Goal: Task Accomplishment & Management: Complete application form

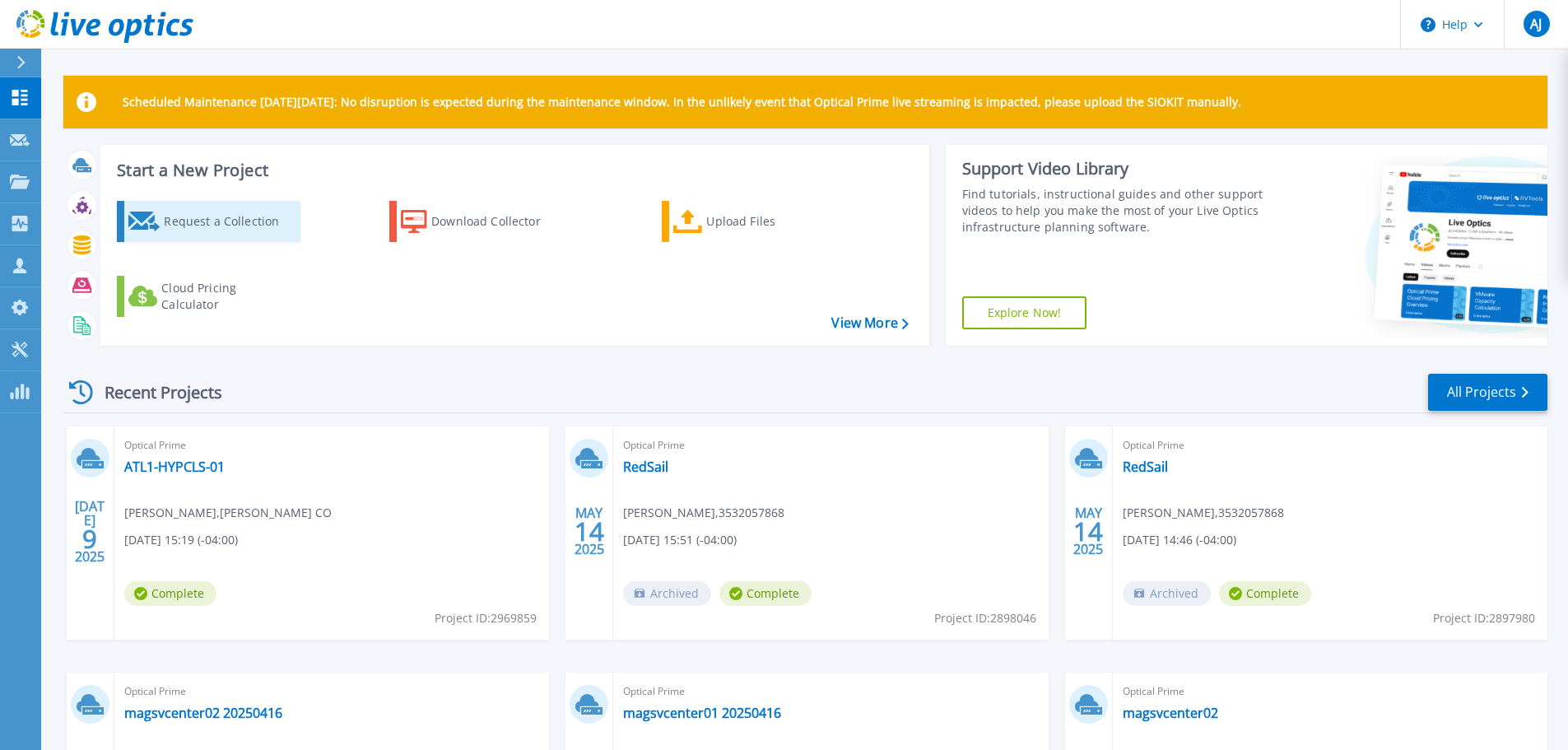
click at [198, 218] on div "Request a Collection" at bounding box center [229, 221] width 132 height 32
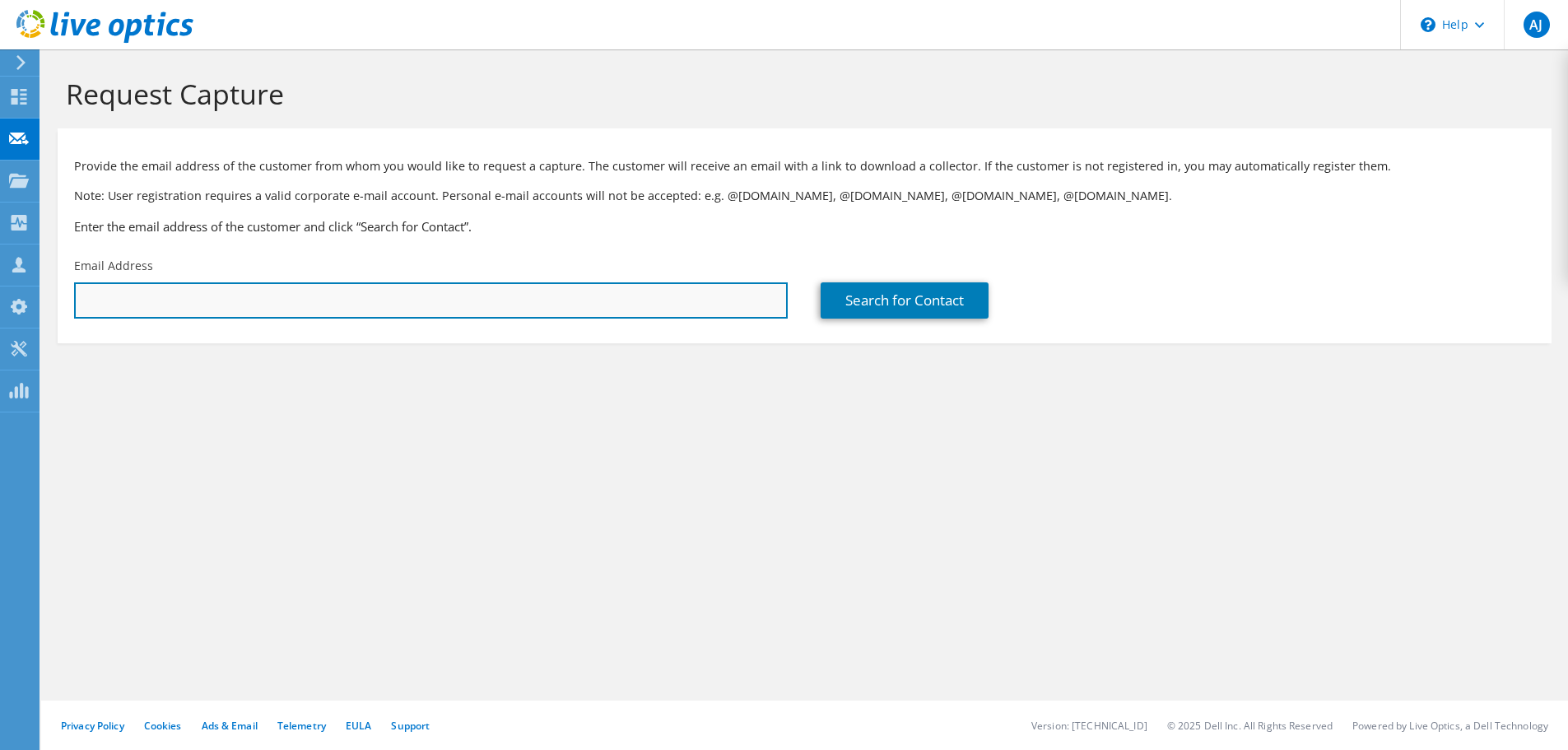
click at [209, 296] on input "text" at bounding box center [431, 301] width 714 height 36
type input "edavis@farmersfurniture.com"
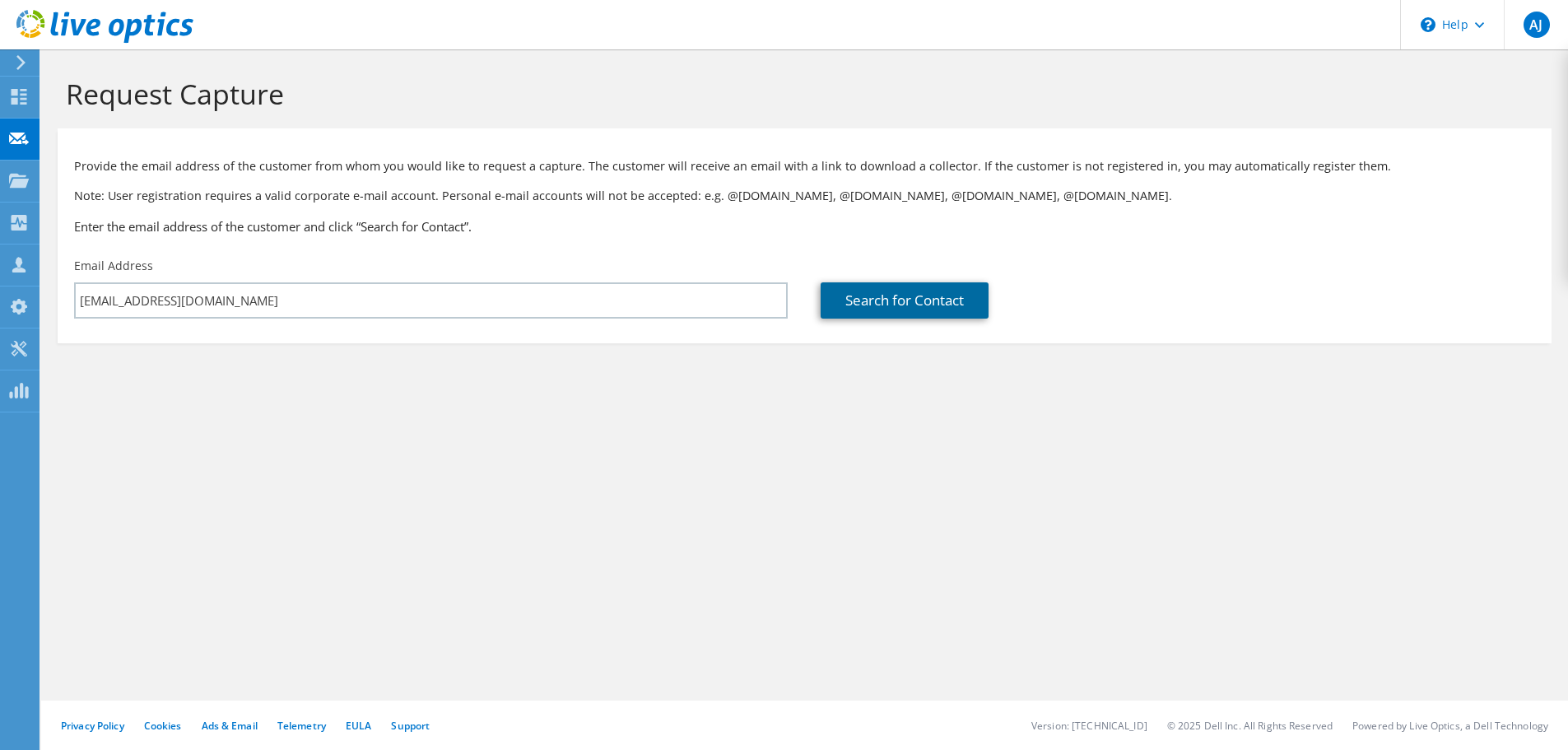
click at [870, 303] on link "Search for Contact" at bounding box center [905, 301] width 168 height 36
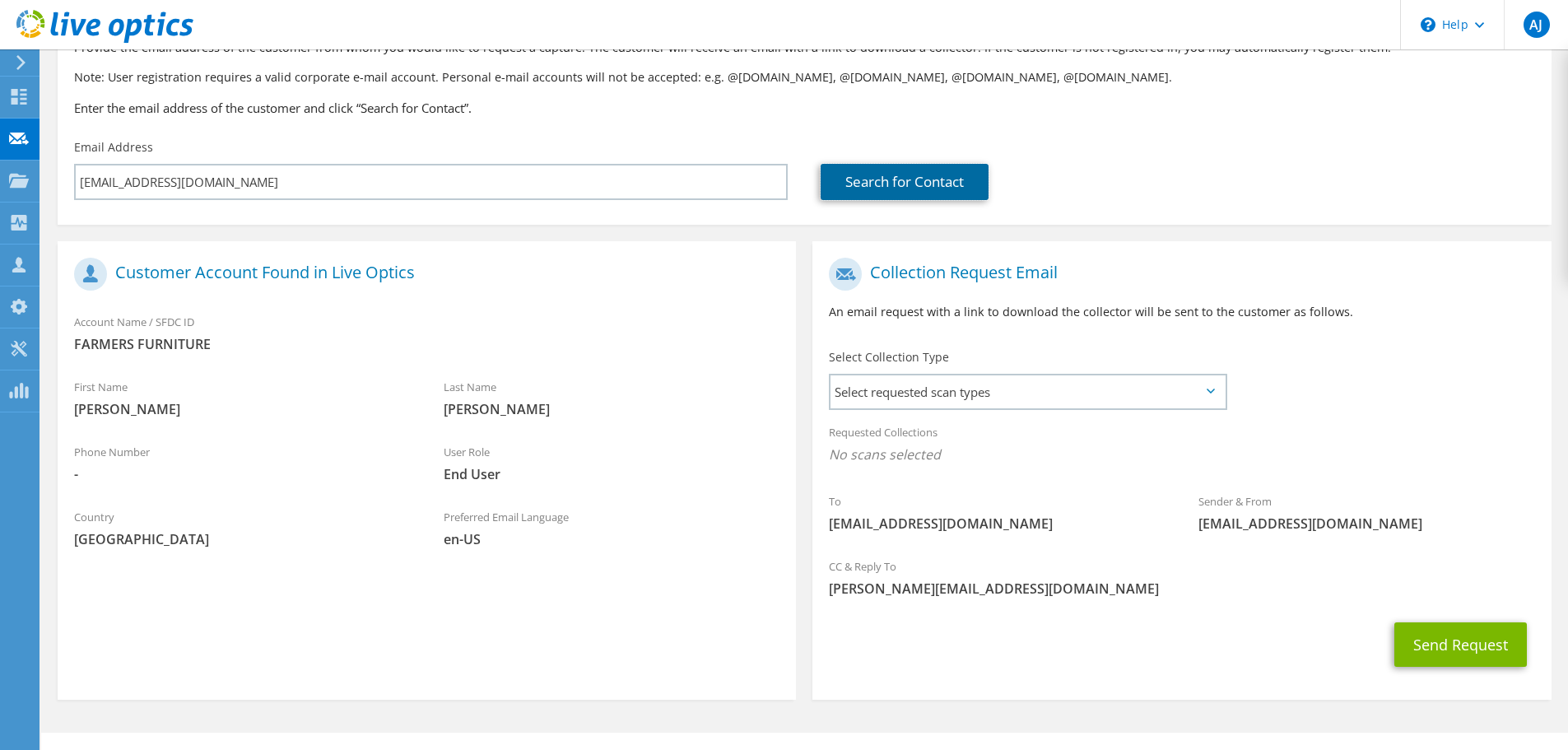
scroll to position [151, 0]
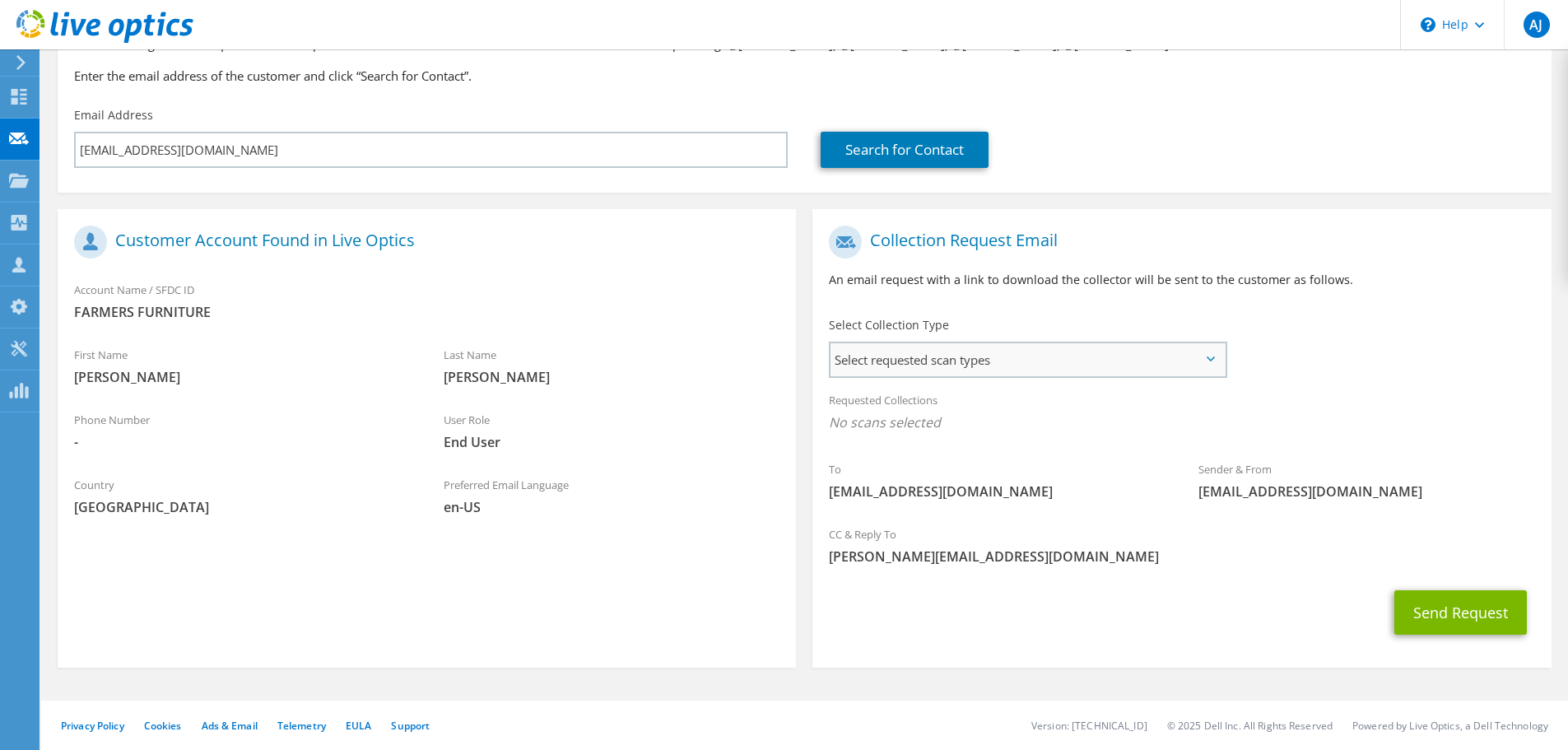
click at [986, 359] on span "Select requested scan types" at bounding box center [1027, 359] width 394 height 32
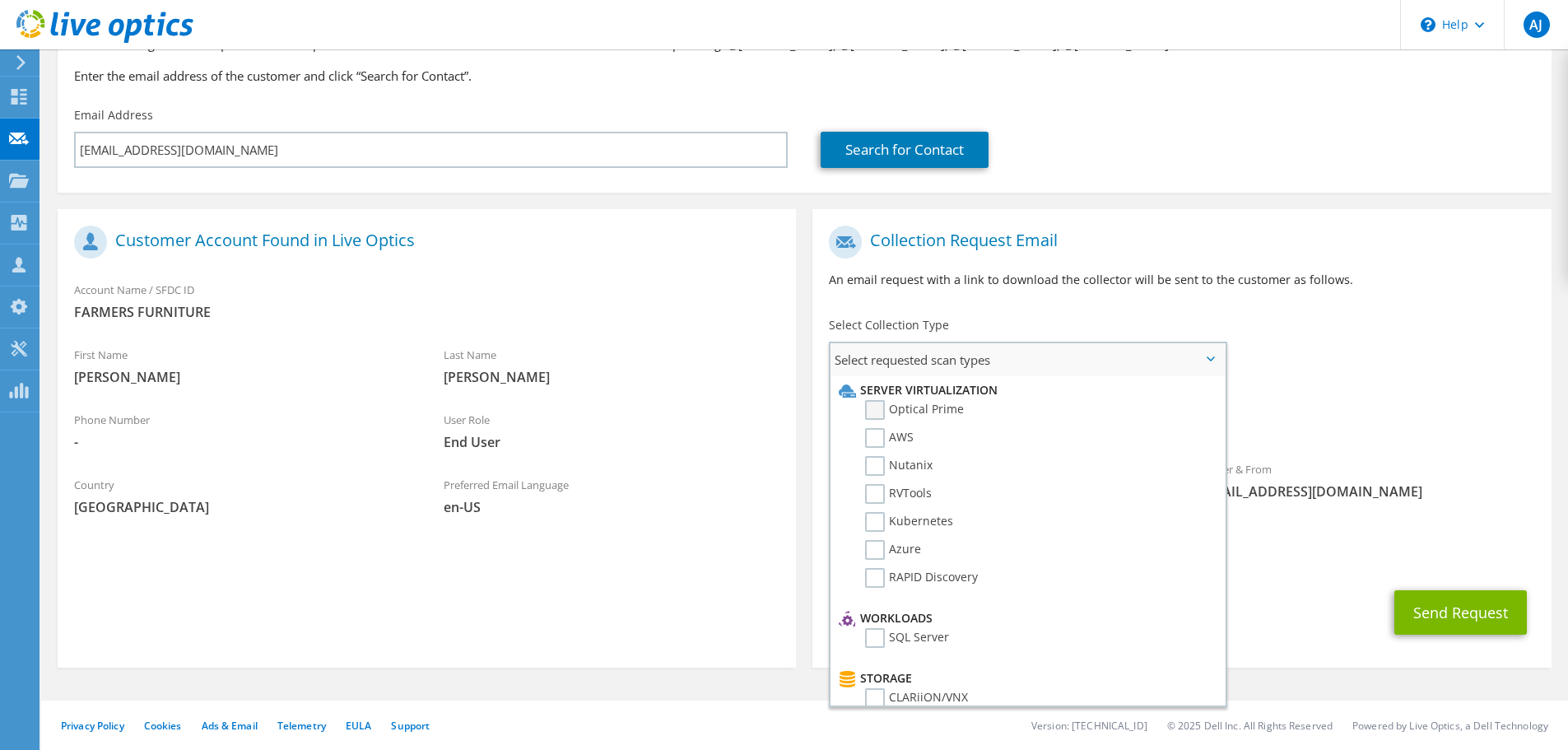
click at [883, 408] on label "Optical Prime" at bounding box center [914, 410] width 98 height 20
click at [0, 0] on input "Optical Prime" at bounding box center [0, 0] width 0 height 0
click at [1341, 369] on div "To edavis@farmersfurniture.com Sender & From liveoptics@liveoptics.com" at bounding box center [1182, 369] width 738 height 304
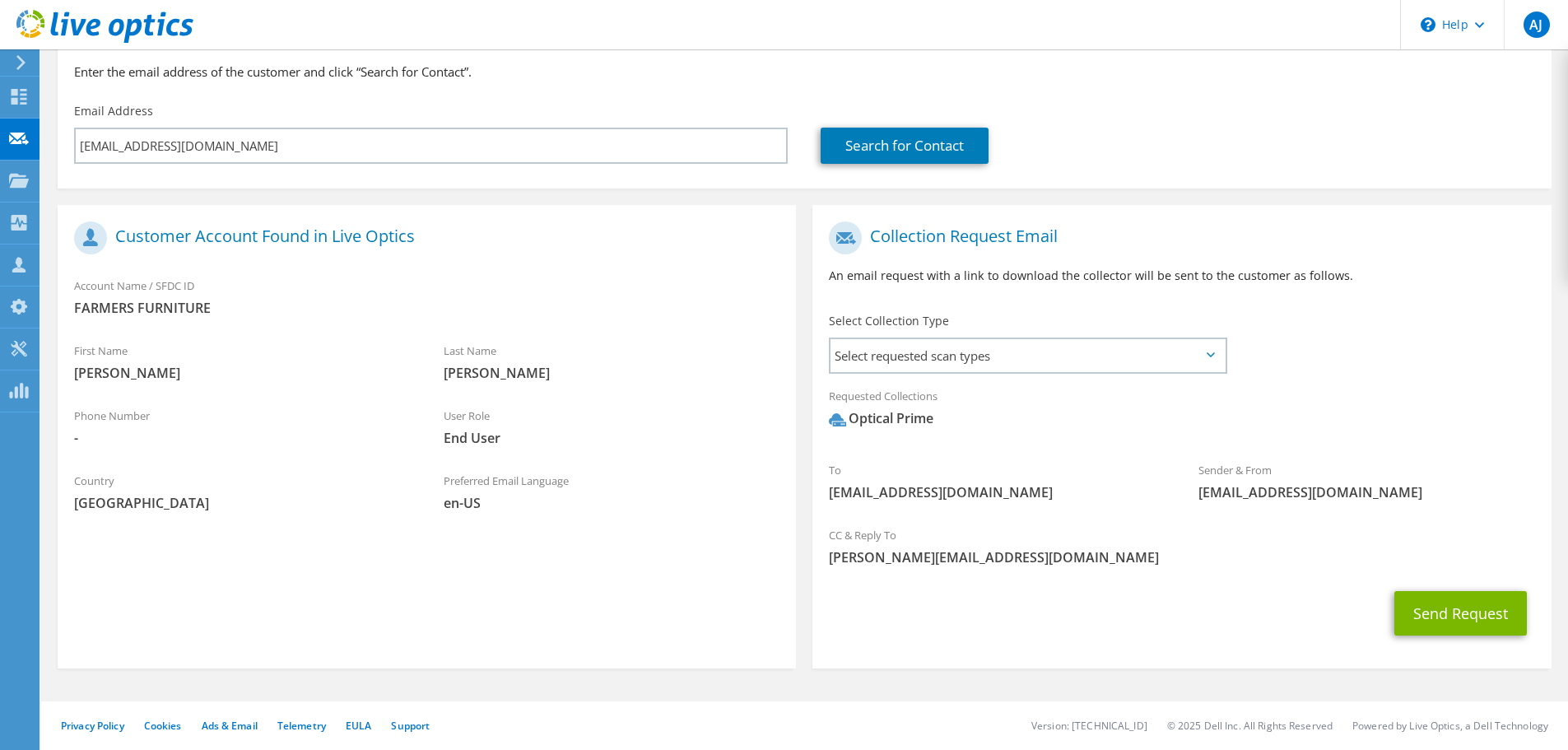
scroll to position [155, 0]
click at [1443, 612] on button "Send Request" at bounding box center [1461, 612] width 133 height 44
